Goal: Transaction & Acquisition: Purchase product/service

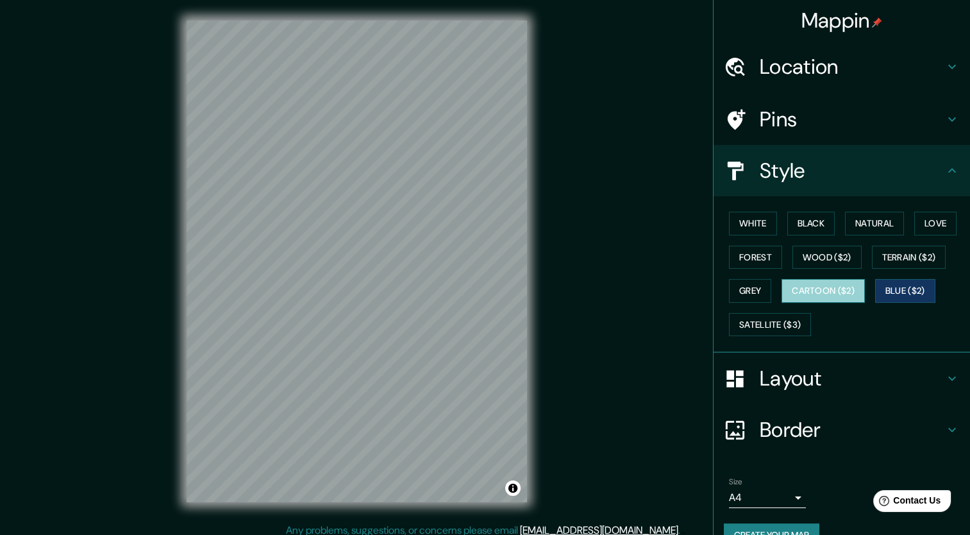
click at [856, 293] on button "Cartoon ($2)" at bounding box center [823, 291] width 83 height 24
click at [753, 288] on button "Grey" at bounding box center [750, 291] width 42 height 24
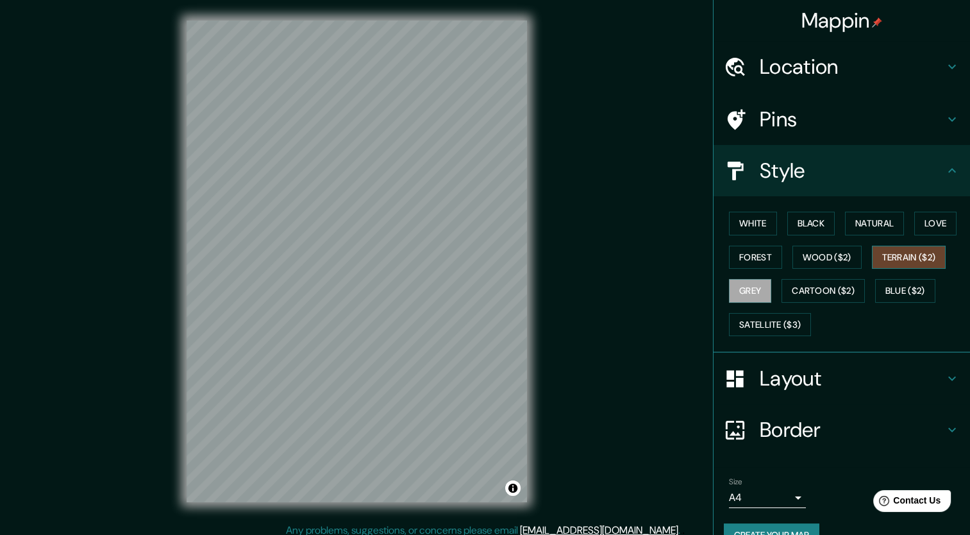
click at [903, 261] on button "Terrain ($2)" at bounding box center [909, 258] width 74 height 24
click at [849, 259] on button "Wood ($2)" at bounding box center [826, 258] width 69 height 24
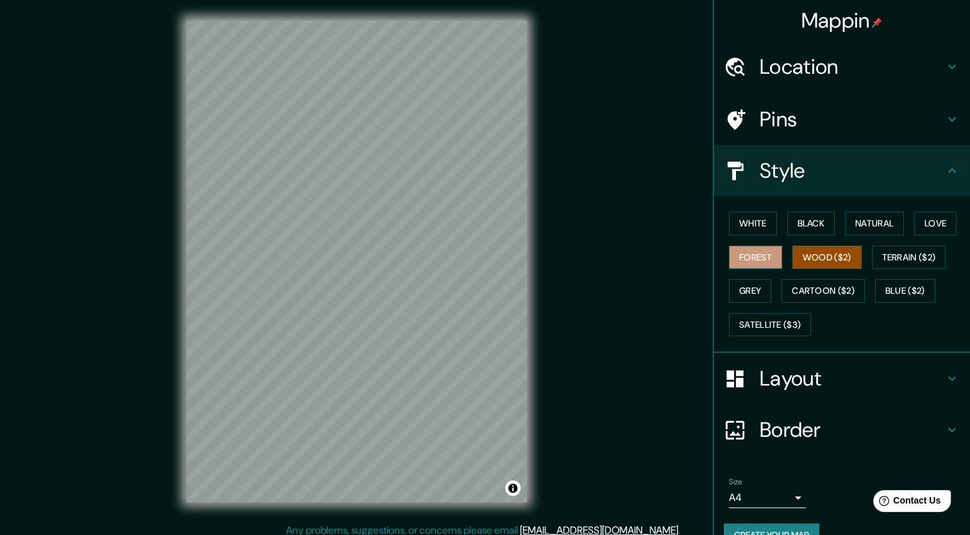
click at [749, 262] on button "Forest" at bounding box center [755, 258] width 53 height 24
click at [930, 216] on button "Love" at bounding box center [935, 224] width 42 height 24
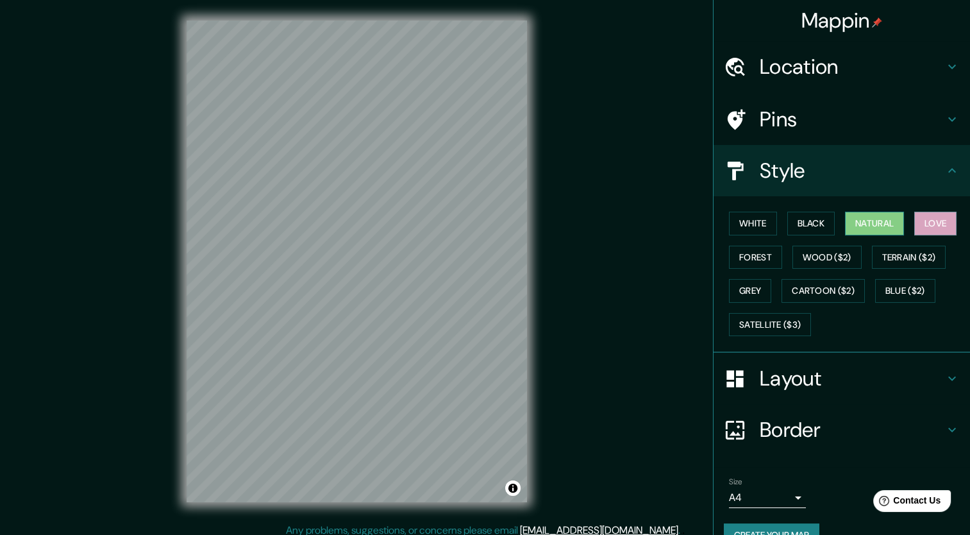
click at [872, 224] on button "Natural" at bounding box center [874, 224] width 59 height 24
click at [816, 228] on button "Black" at bounding box center [811, 224] width 48 height 24
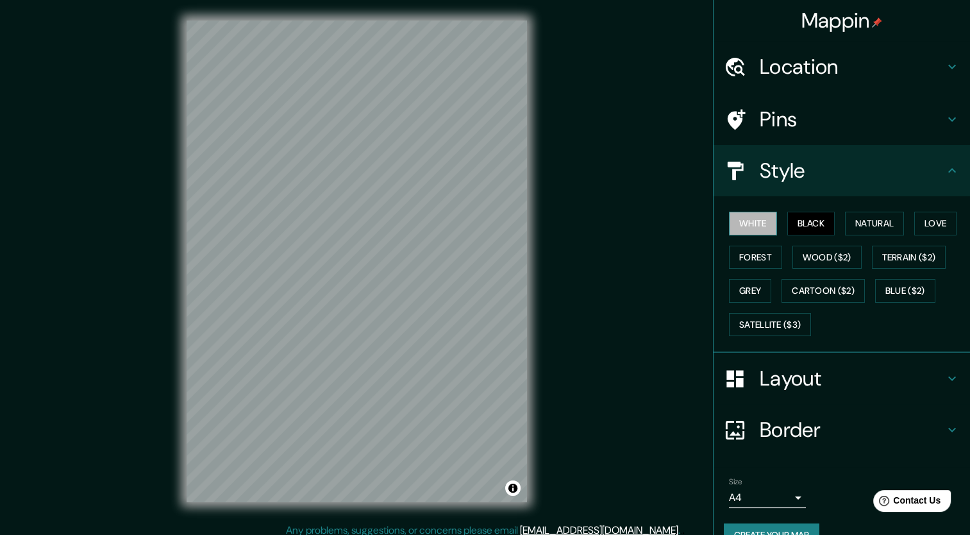
click at [759, 224] on button "White" at bounding box center [753, 224] width 48 height 24
click at [749, 254] on button "Forest" at bounding box center [755, 258] width 53 height 24
click at [808, 244] on div "White Black Natural Love Forest Wood ($2) Terrain ($2) Grey Cartoon ($2) Blue (…" at bounding box center [847, 273] width 246 height 135
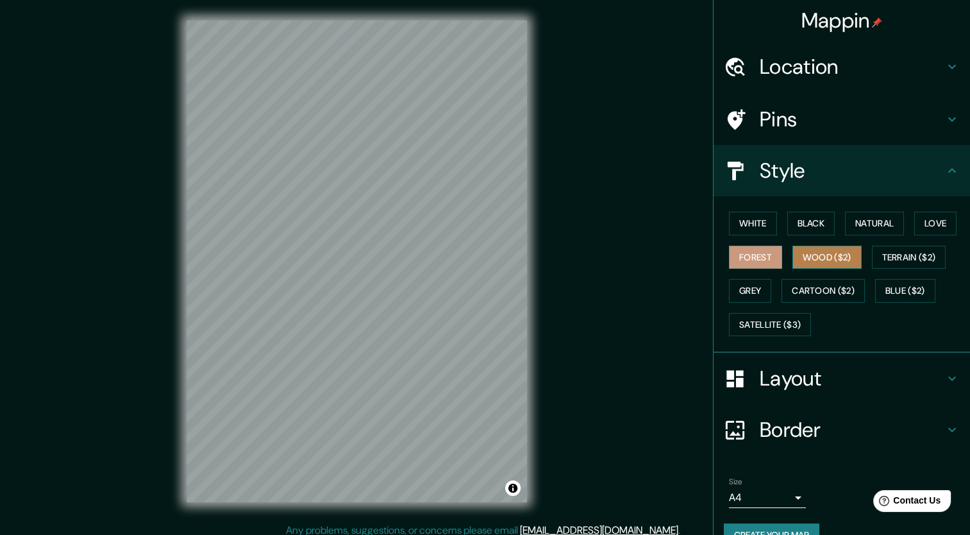
click at [810, 247] on button "Wood ($2)" at bounding box center [826, 258] width 69 height 24
click at [901, 253] on button "Terrain ($2)" at bounding box center [909, 258] width 74 height 24
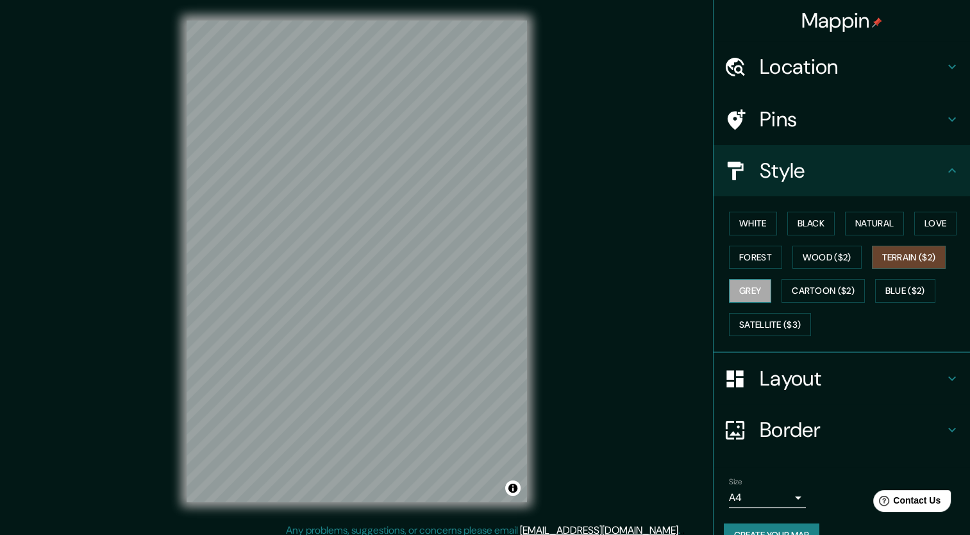
click at [748, 287] on button "Grey" at bounding box center [750, 291] width 42 height 24
click at [805, 288] on button "Cartoon ($2)" at bounding box center [823, 291] width 83 height 24
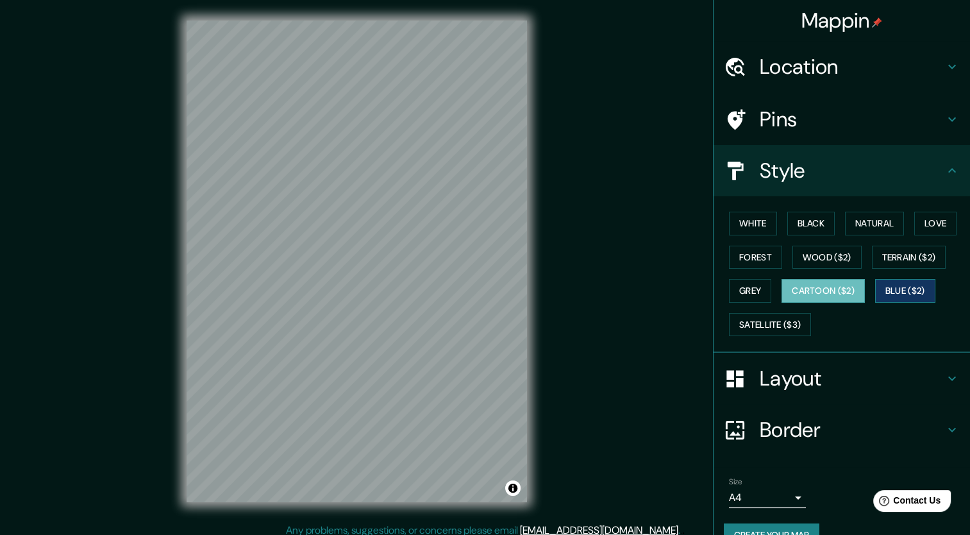
click at [885, 281] on button "Blue ($2)" at bounding box center [905, 291] width 60 height 24
click at [771, 322] on button "Satellite ($3)" at bounding box center [770, 325] width 82 height 24
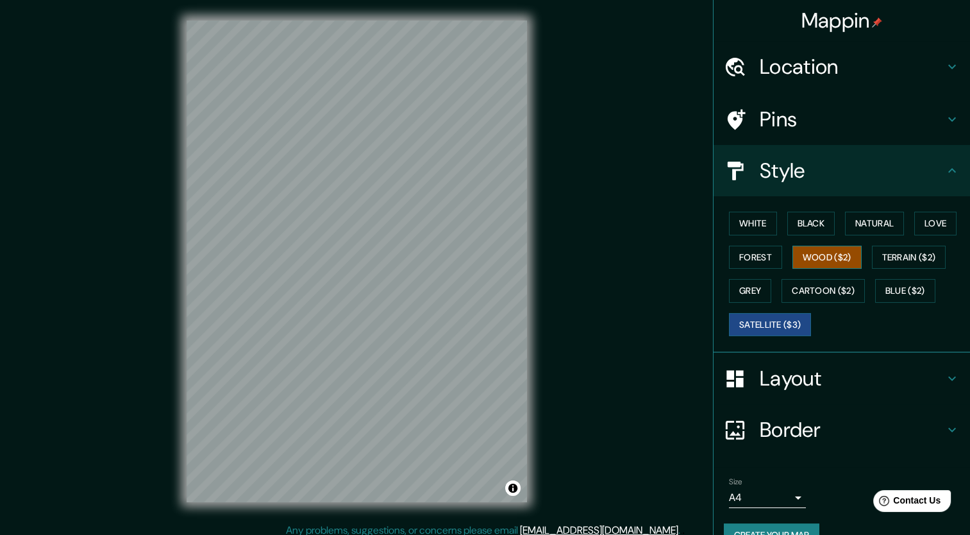
click at [812, 258] on button "Wood ($2)" at bounding box center [826, 258] width 69 height 24
click at [875, 260] on button "Terrain ($2)" at bounding box center [909, 258] width 74 height 24
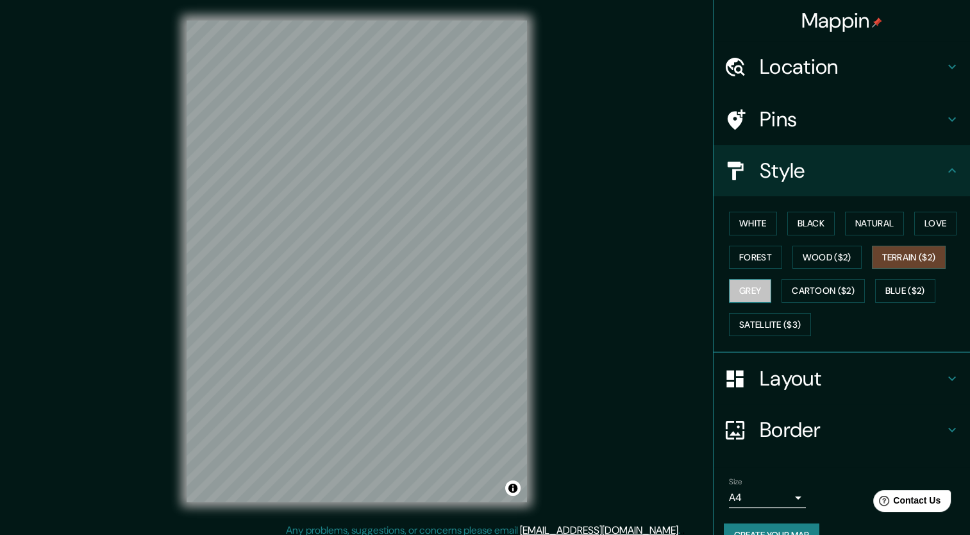
click at [759, 287] on button "Grey" at bounding box center [750, 291] width 42 height 24
click at [784, 290] on button "Cartoon ($2)" at bounding box center [823, 291] width 83 height 24
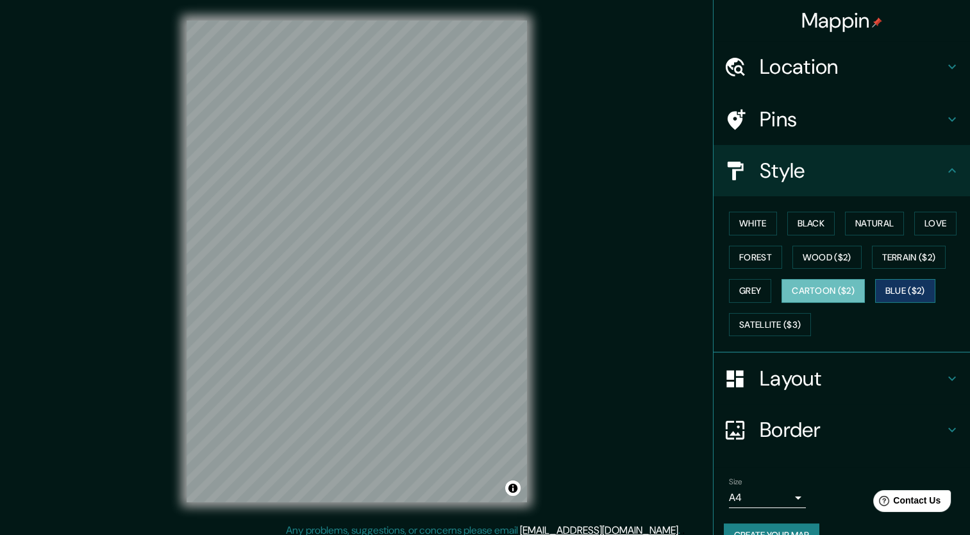
click at [876, 284] on button "Blue ($2)" at bounding box center [905, 291] width 60 height 24
click at [746, 296] on button "Grey" at bounding box center [750, 291] width 42 height 24
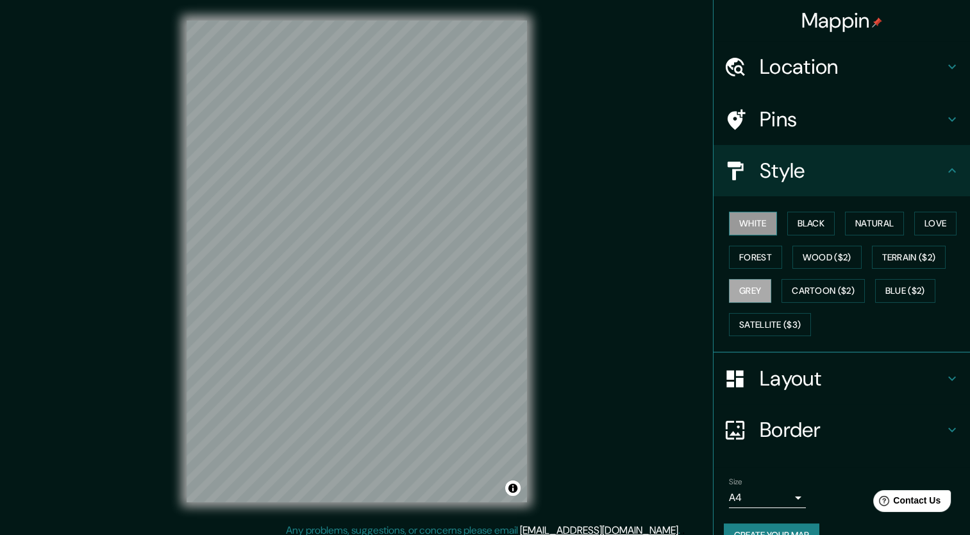
click at [729, 224] on button "White" at bounding box center [753, 224] width 48 height 24
click at [794, 236] on div "White Black Natural Love Forest Wood ($2) Terrain ($2) Grey Cartoon ($2) Blue (…" at bounding box center [847, 273] width 246 height 135
click at [800, 235] on div "White Black Natural Love Forest Wood ($2) Terrain ($2) Grey Cartoon ($2) Blue (…" at bounding box center [847, 273] width 246 height 135
click at [806, 227] on button "Black" at bounding box center [811, 224] width 48 height 24
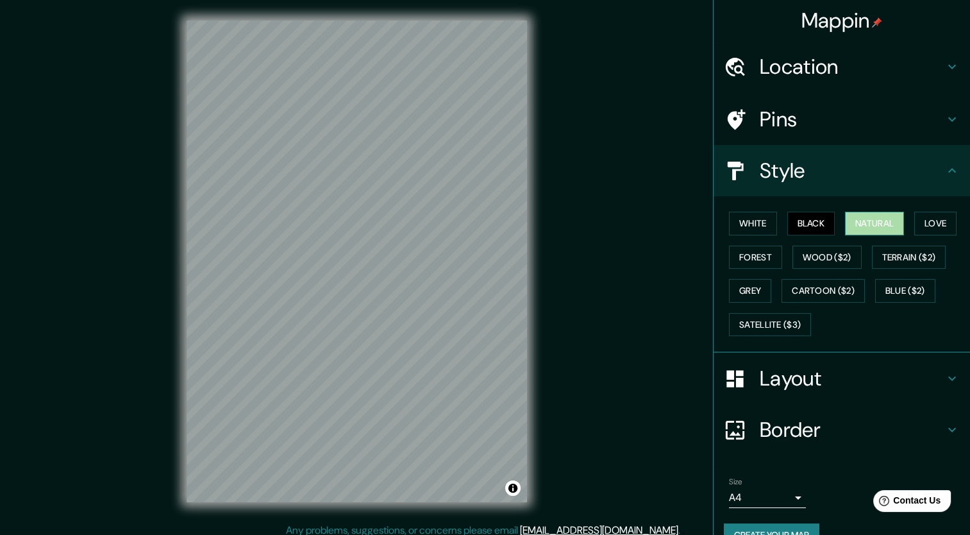
click at [862, 224] on button "Natural" at bounding box center [874, 224] width 59 height 24
click at [908, 222] on div "White Black Natural Love Forest Wood ($2) Terrain ($2) Grey Cartoon ($2) Blue (…" at bounding box center [847, 273] width 246 height 135
click at [921, 219] on button "Love" at bounding box center [935, 224] width 42 height 24
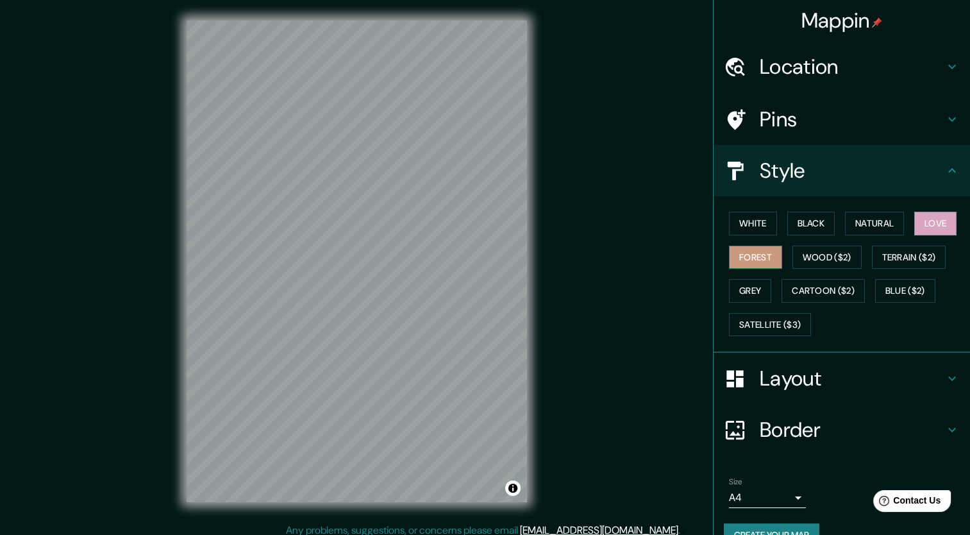
click at [751, 251] on button "Forest" at bounding box center [755, 258] width 53 height 24
click at [792, 255] on button "Wood ($2)" at bounding box center [826, 258] width 69 height 24
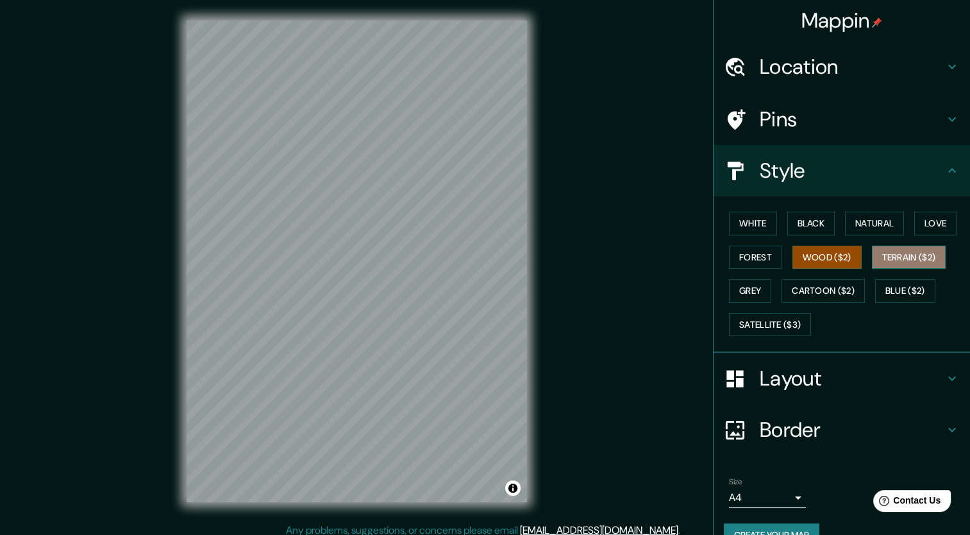
click at [872, 262] on button "Terrain ($2)" at bounding box center [909, 258] width 74 height 24
click at [744, 284] on button "Grey" at bounding box center [750, 291] width 42 height 24
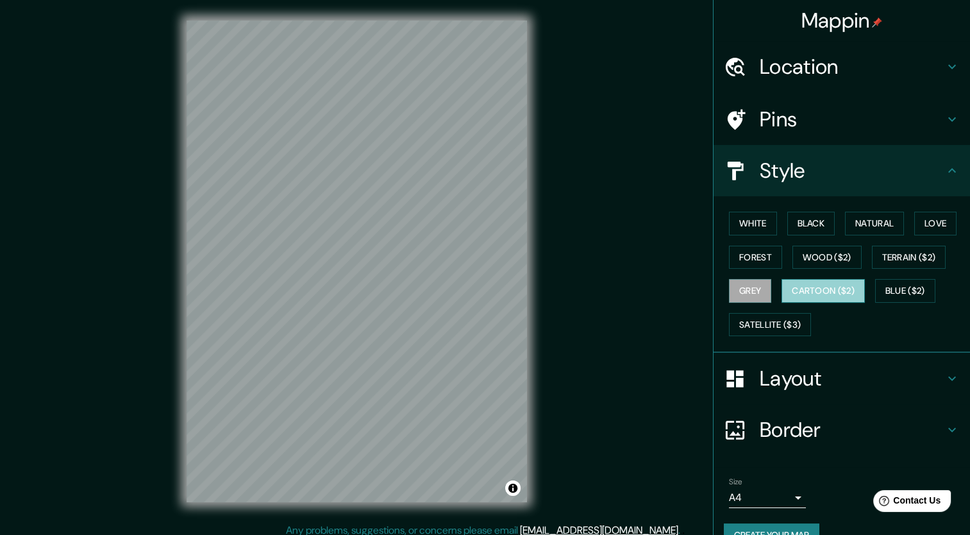
click at [789, 283] on button "Cartoon ($2)" at bounding box center [823, 291] width 83 height 24
click at [875, 285] on button "Blue ($2)" at bounding box center [905, 291] width 60 height 24
click at [757, 293] on button "Grey" at bounding box center [750, 291] width 42 height 24
